Goal: Transaction & Acquisition: Book appointment/travel/reservation

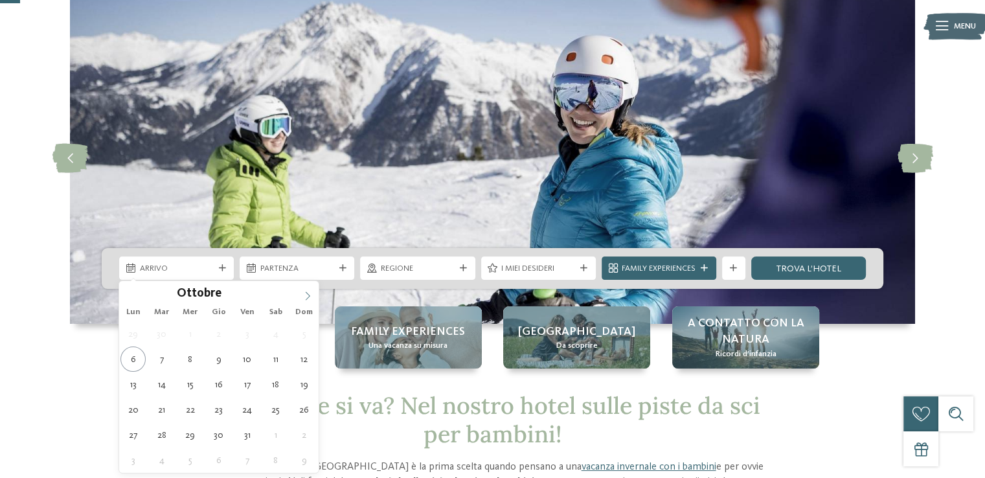
click at [308, 297] on icon at bounding box center [308, 296] width 5 height 8
type input "****"
click at [308, 297] on icon at bounding box center [307, 296] width 9 height 9
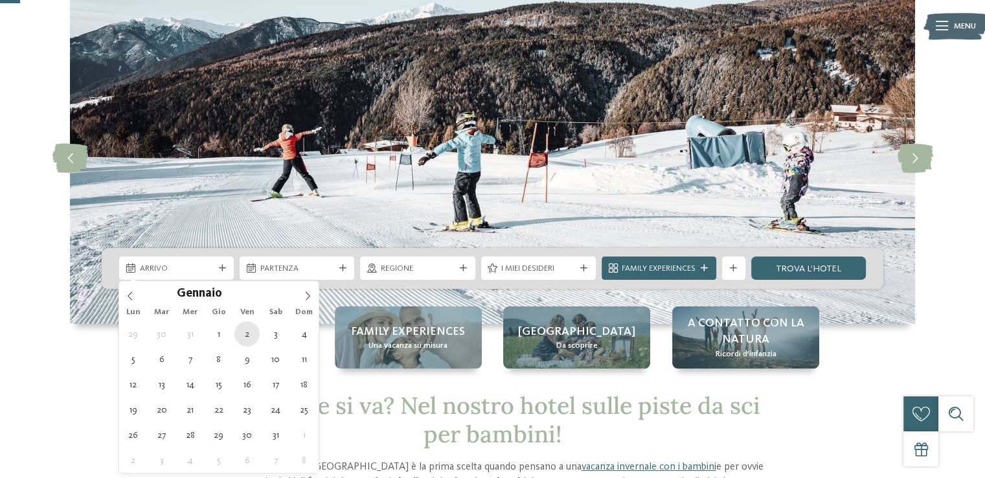
type div "02.01.2026"
type input "****"
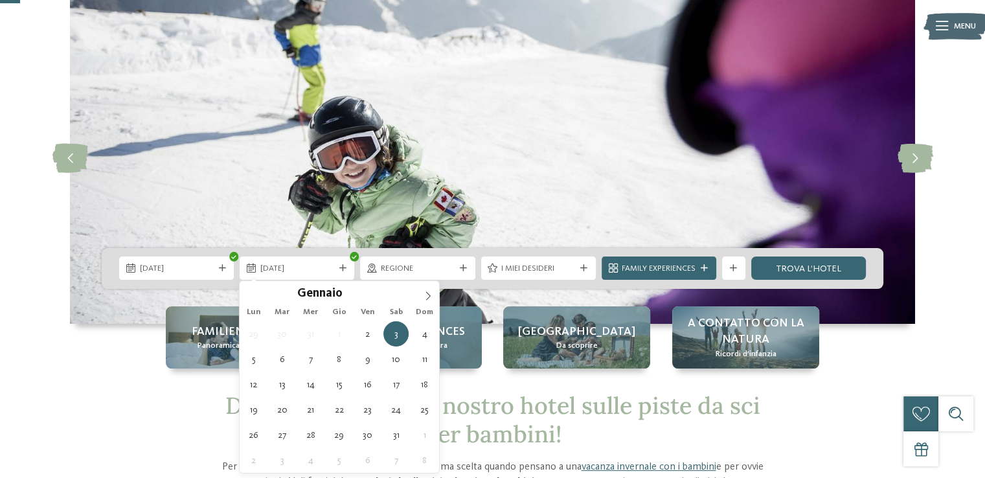
type div "09.01.2026"
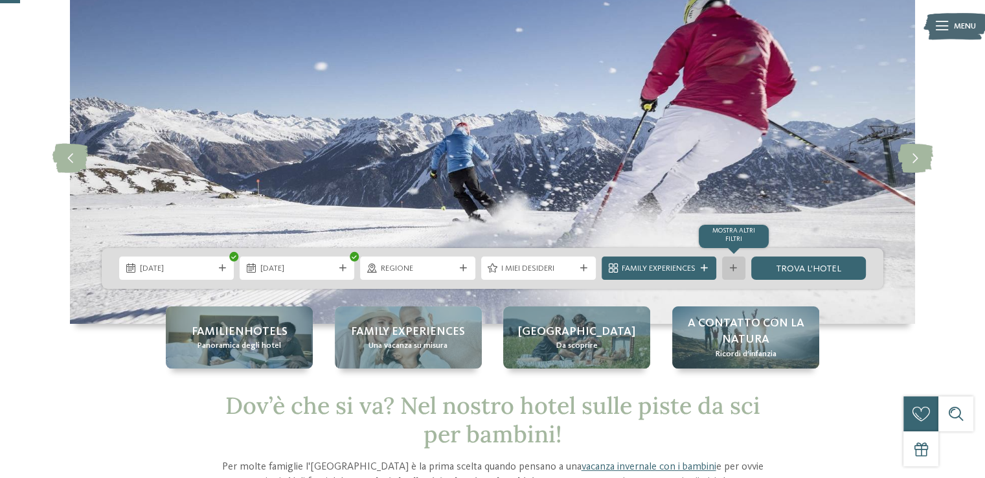
click at [733, 274] on div "mostra altri filtri" at bounding box center [733, 268] width 23 height 23
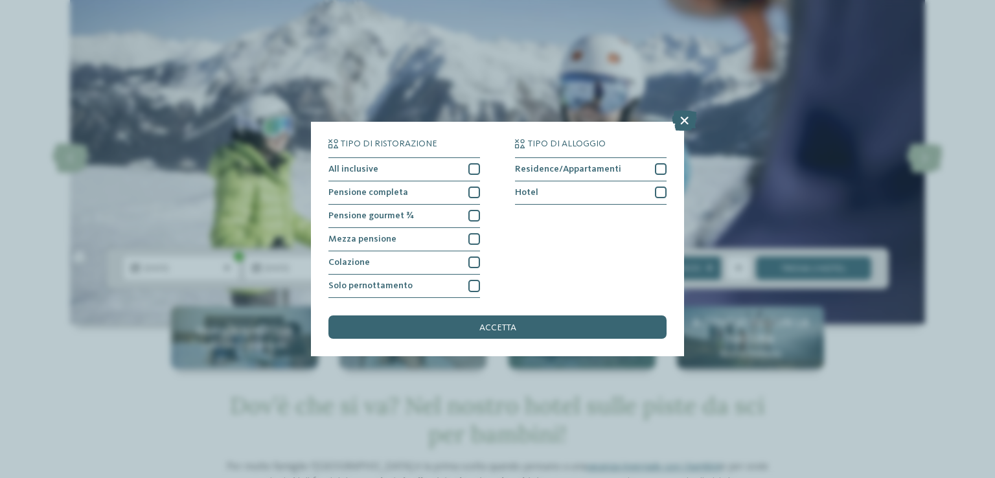
click at [577, 327] on div "accetta" at bounding box center [497, 326] width 338 height 23
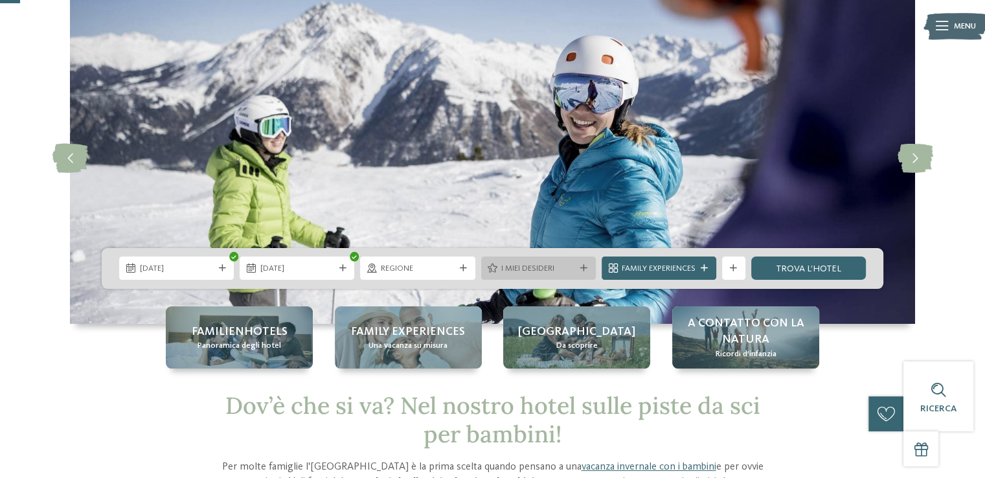
click at [540, 273] on span "I miei desideri" at bounding box center [538, 269] width 74 height 12
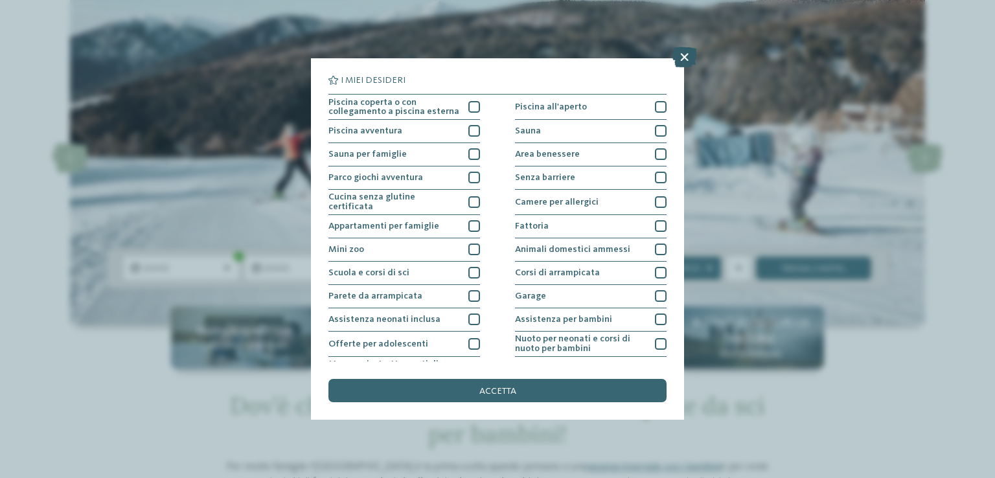
click at [679, 58] on icon at bounding box center [684, 57] width 25 height 21
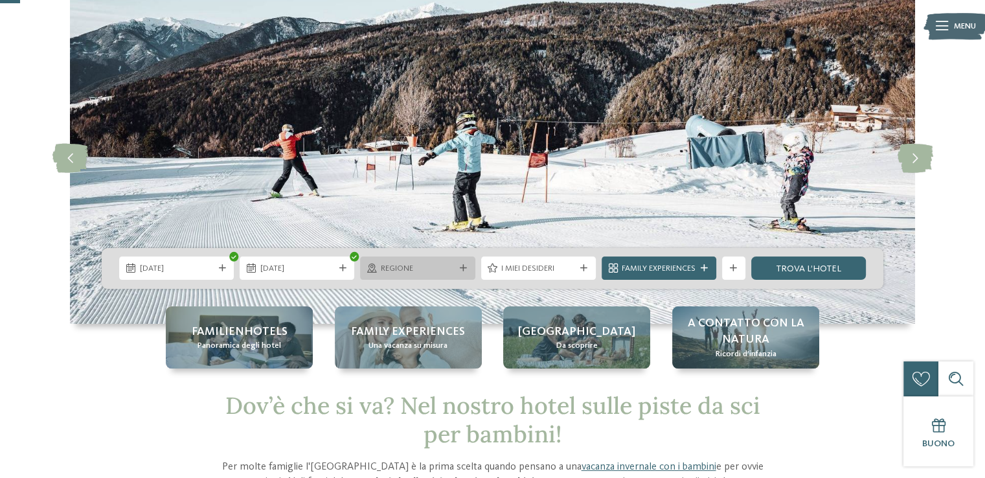
click at [464, 268] on icon at bounding box center [463, 268] width 7 height 7
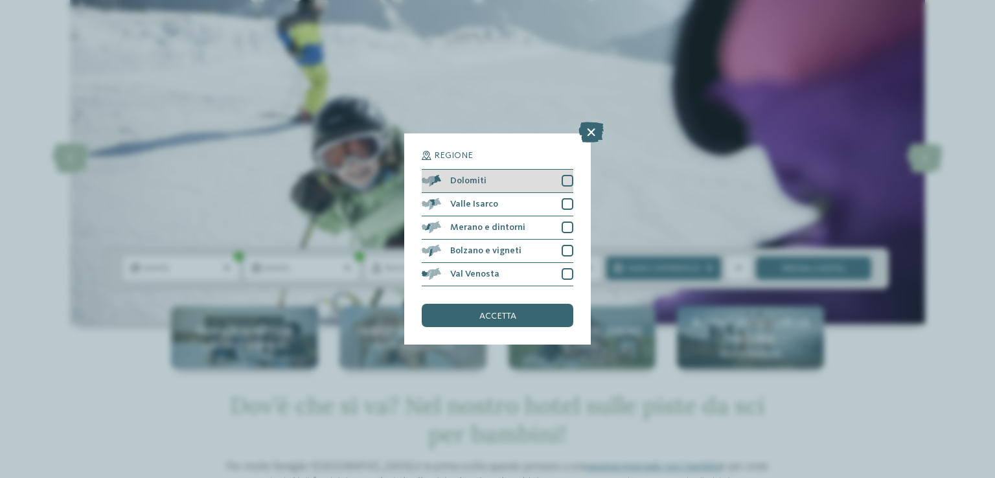
click at [565, 177] on div at bounding box center [568, 181] width 12 height 12
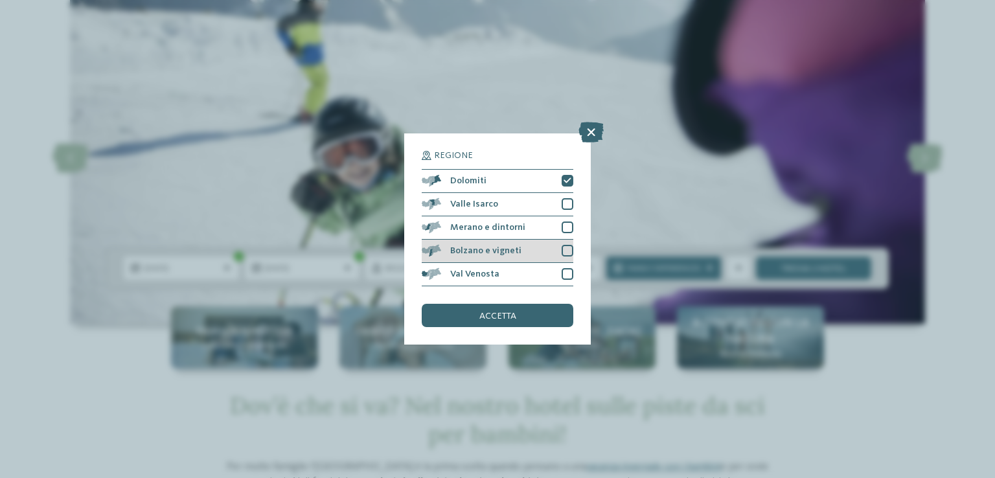
click at [567, 249] on div at bounding box center [568, 251] width 12 height 12
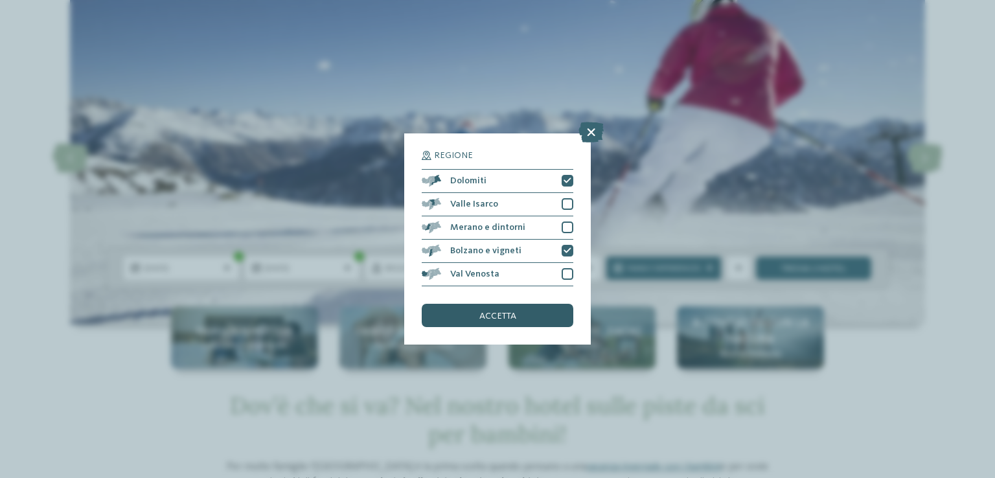
click at [534, 312] on div "accetta" at bounding box center [498, 315] width 152 height 23
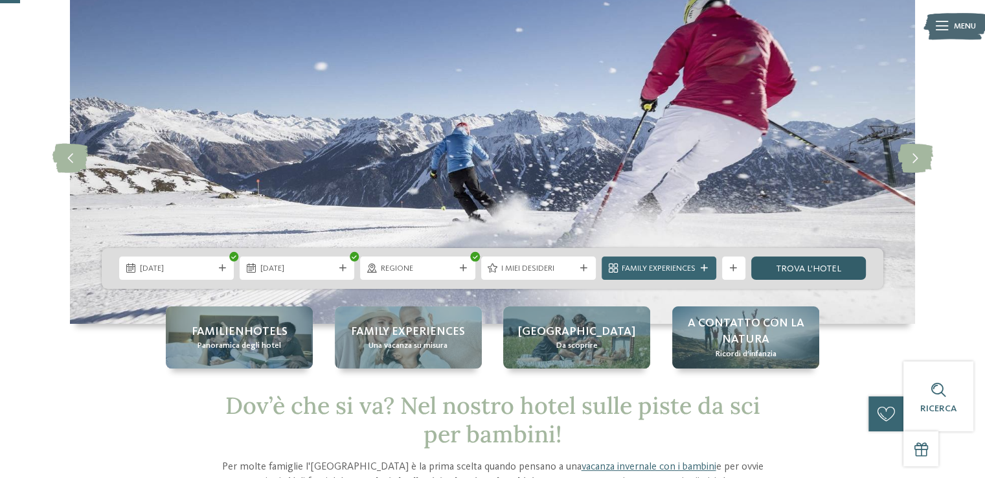
click at [800, 265] on link "trova l’hotel" at bounding box center [808, 268] width 115 height 23
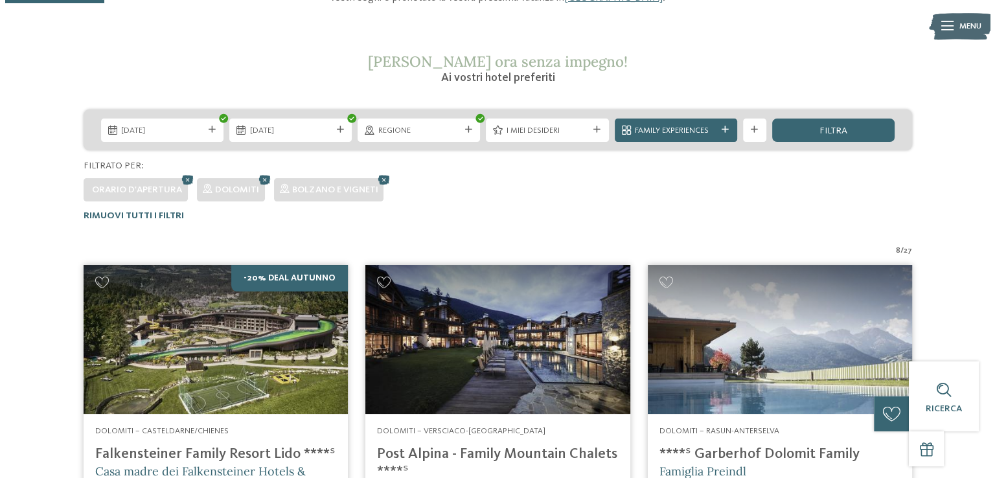
scroll to position [181, 0]
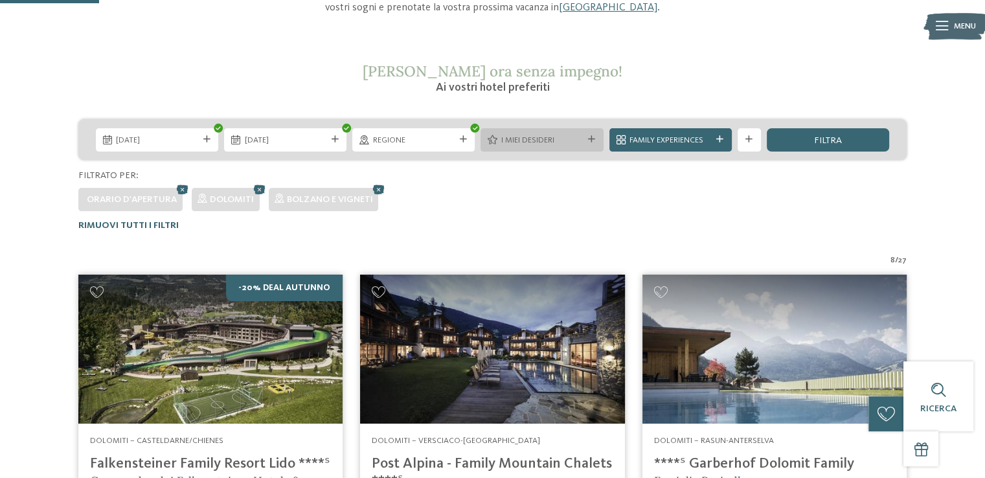
click at [588, 142] on icon at bounding box center [591, 139] width 7 height 7
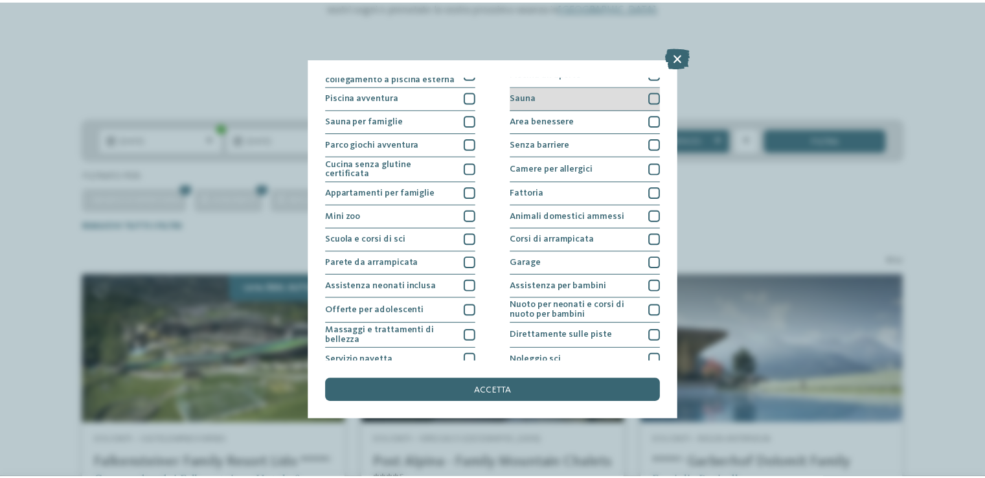
scroll to position [65, 0]
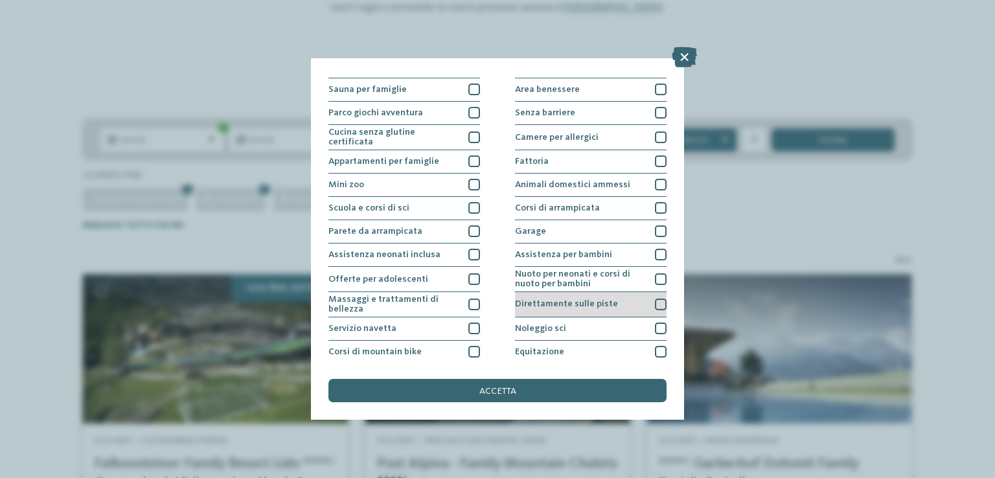
click at [659, 305] on div at bounding box center [661, 305] width 12 height 12
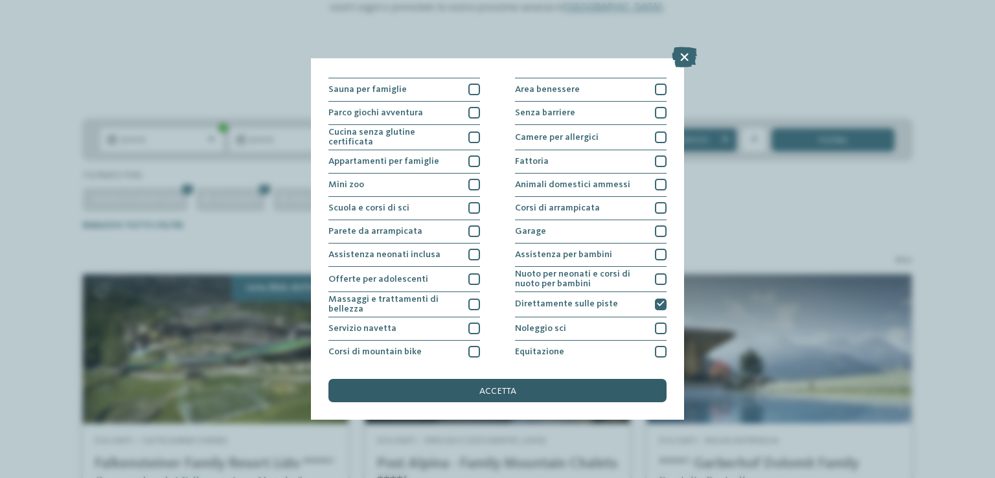
click at [608, 389] on div "accetta" at bounding box center [497, 390] width 338 height 23
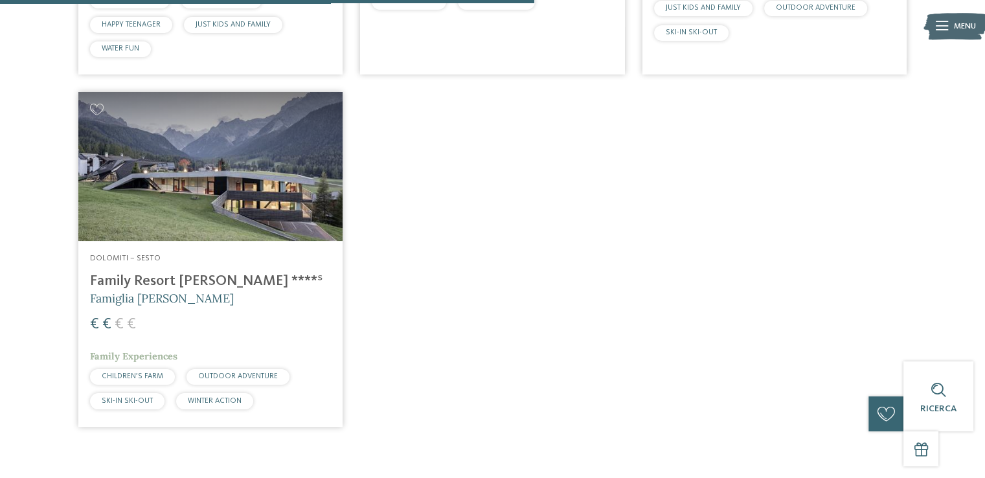
scroll to position [764, 0]
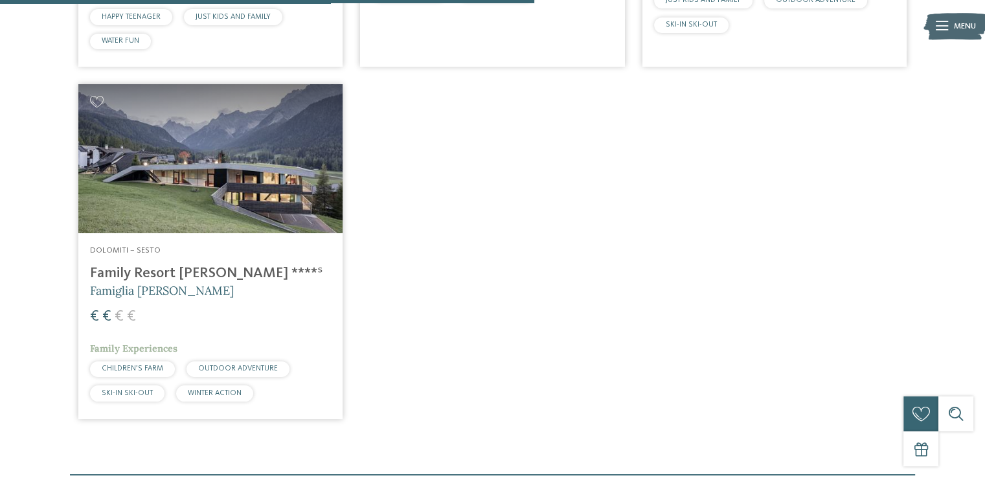
click at [195, 271] on h4 "Family Resort [PERSON_NAME] ****ˢ" at bounding box center [210, 273] width 241 height 17
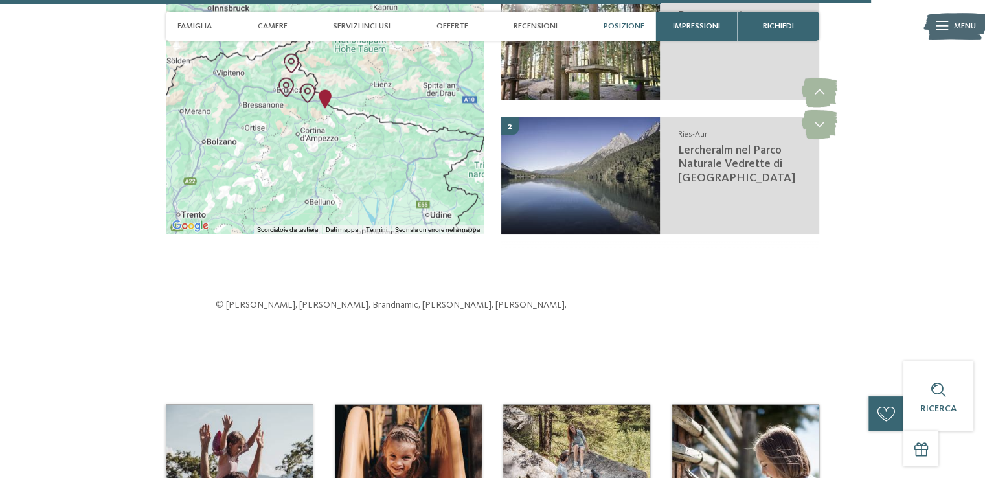
scroll to position [3174, 0]
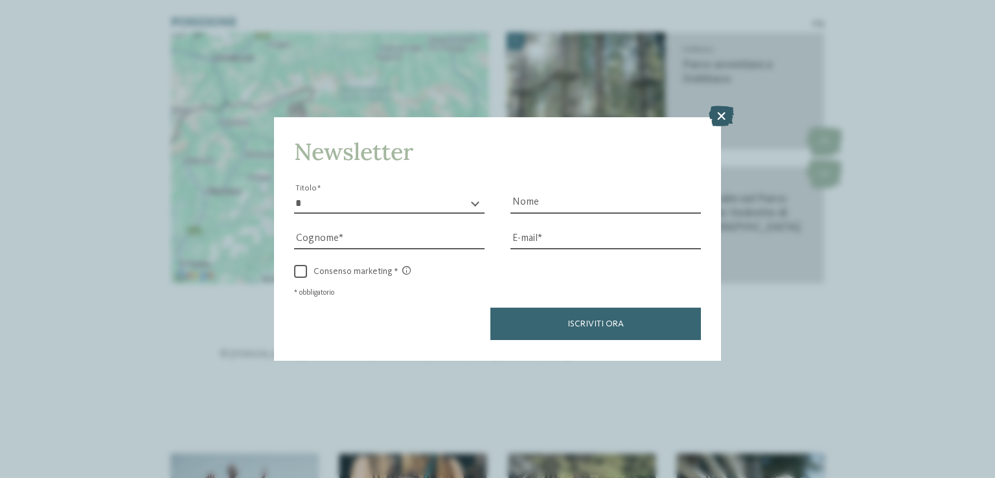
click at [715, 117] on icon at bounding box center [721, 116] width 25 height 21
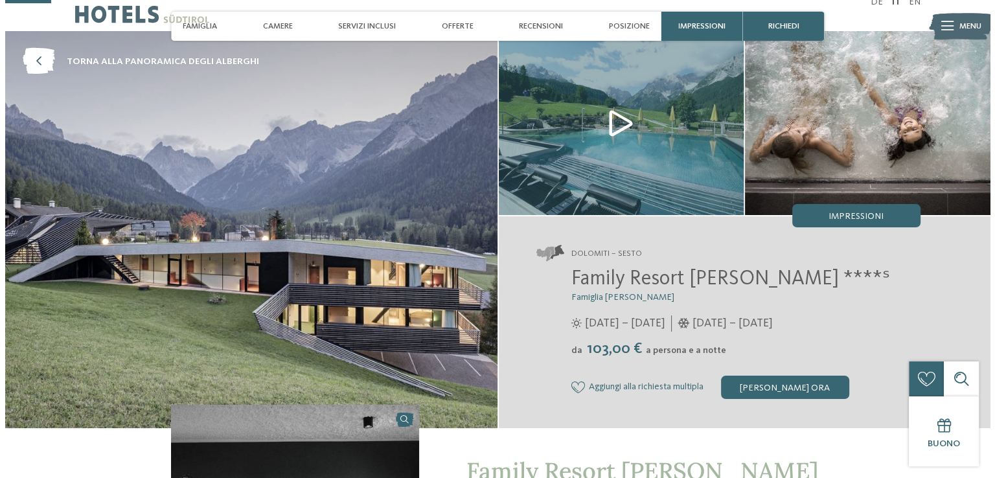
scroll to position [0, 0]
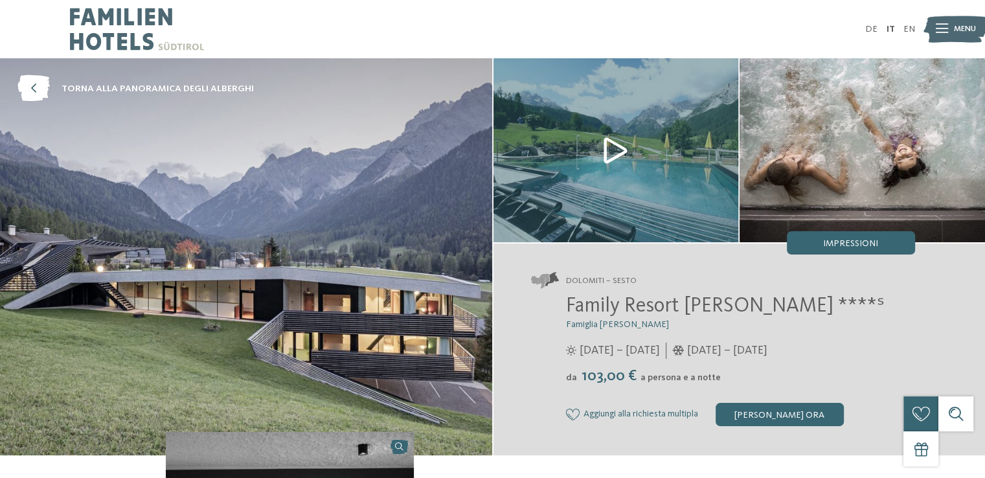
click at [623, 153] on img at bounding box center [617, 150] width 246 height 184
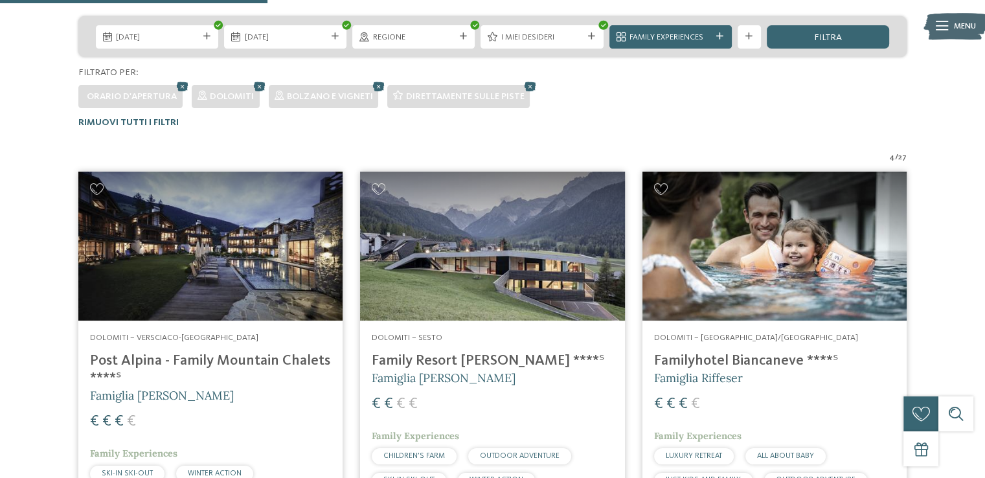
scroll to position [389, 0]
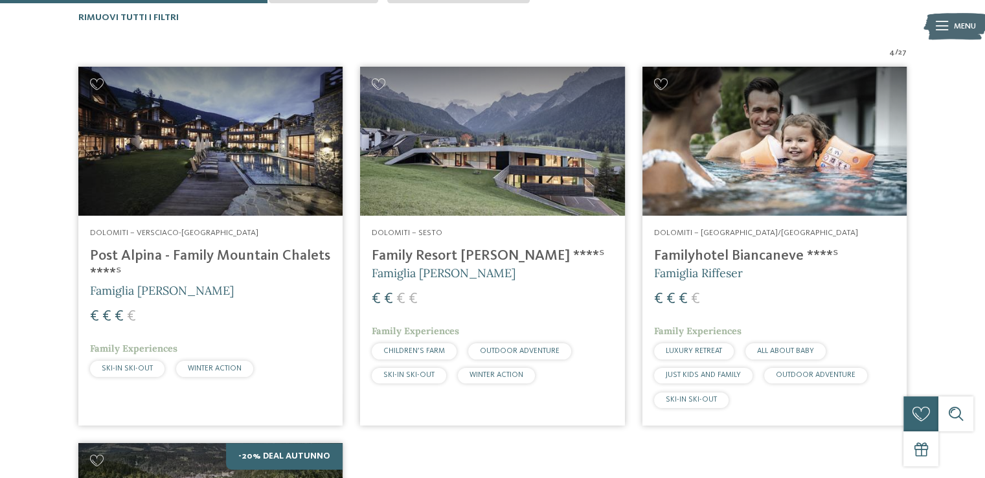
click at [253, 260] on h4 "Post Alpina - Family Mountain Chalets ****ˢ" at bounding box center [210, 264] width 241 height 35
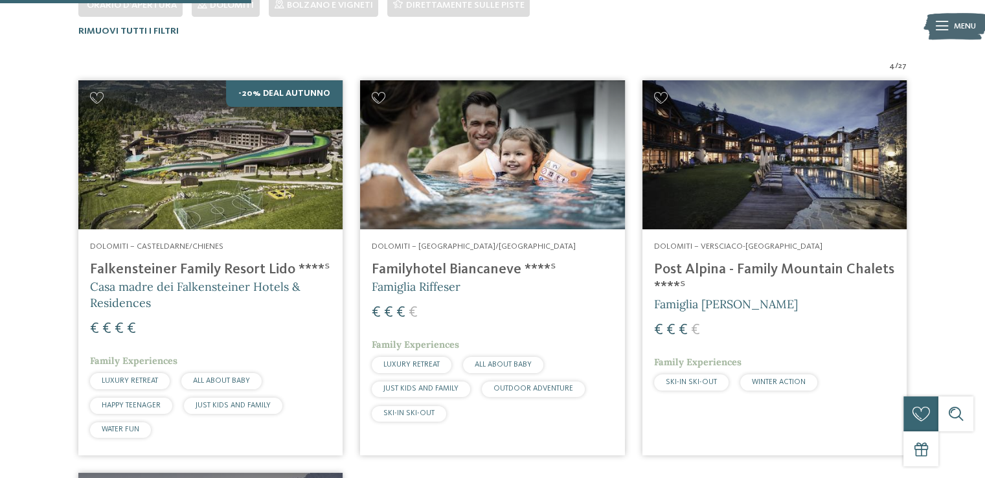
scroll to position [310, 0]
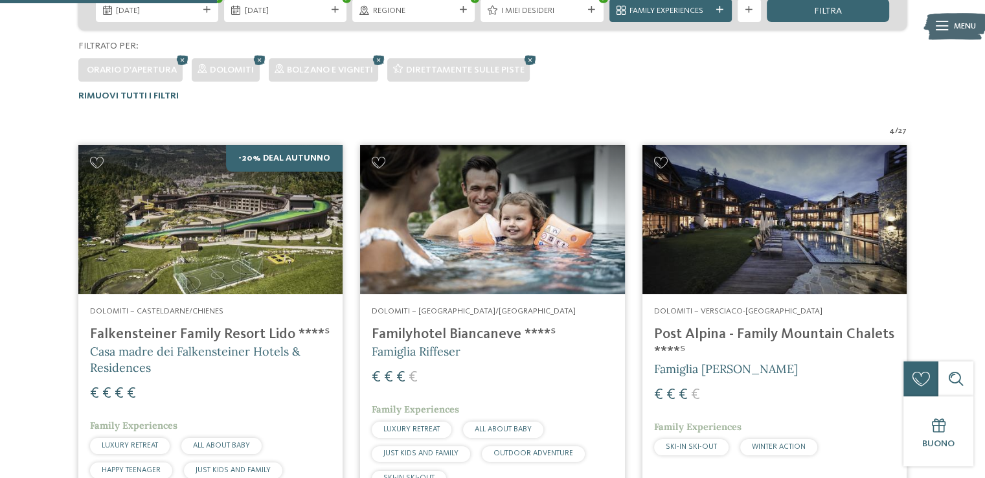
click at [194, 327] on h4 "Falkensteiner Family Resort Lido ****ˢ" at bounding box center [210, 334] width 241 height 17
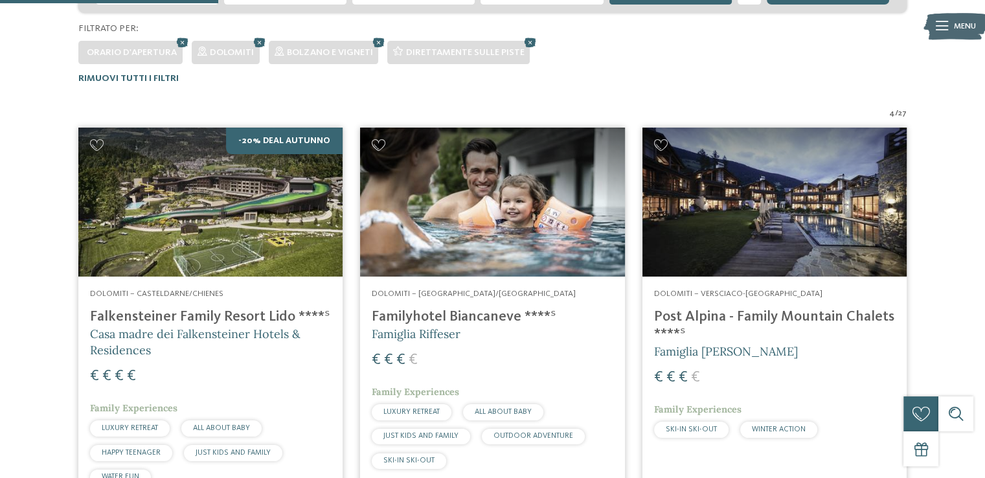
scroll to position [375, 0]
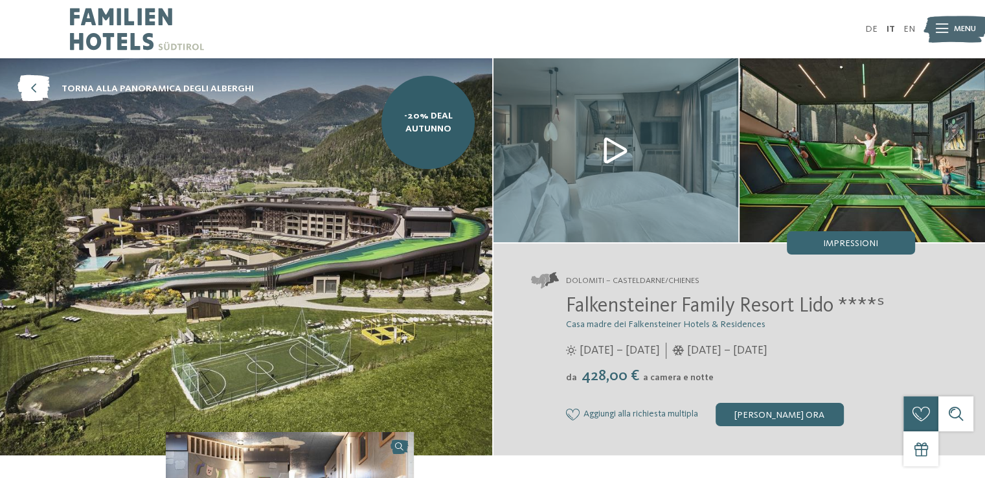
click at [613, 150] on img at bounding box center [617, 150] width 246 height 184
